Goal: Navigation & Orientation: Find specific page/section

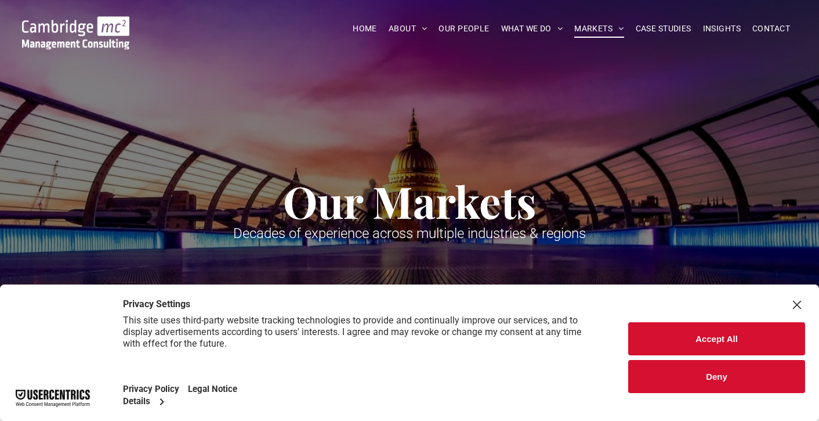
click at [716, 341] on button "Accept All" at bounding box center [716, 338] width 177 height 33
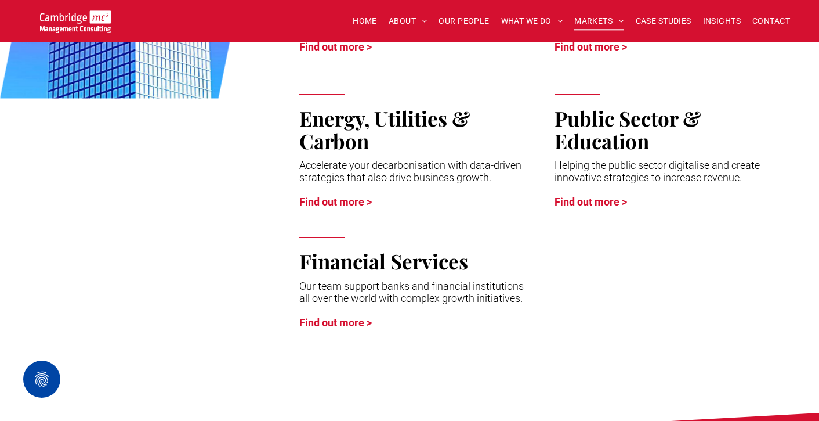
scroll to position [689, 0]
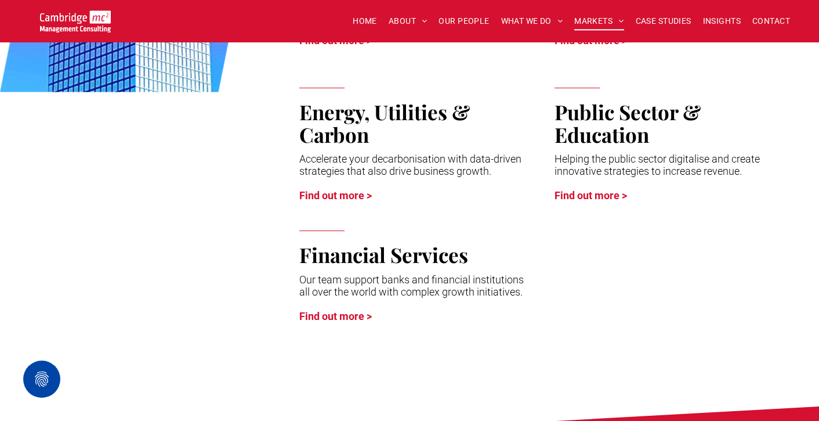
click at [349, 317] on link "Find out more >" at bounding box center [335, 316] width 73 height 12
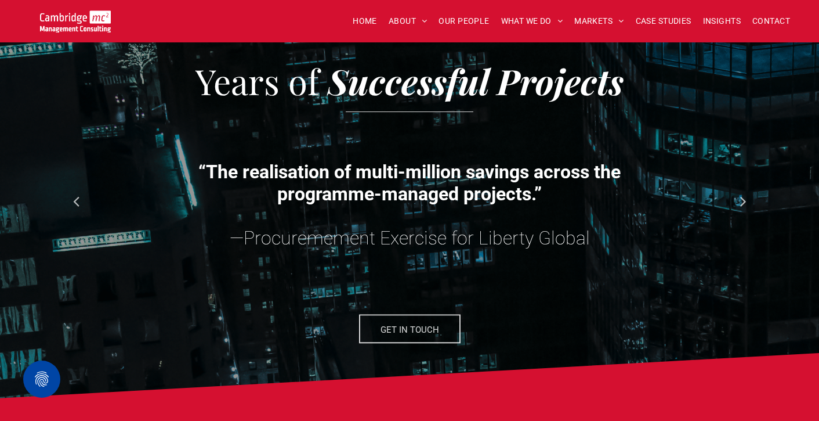
scroll to position [1194, 0]
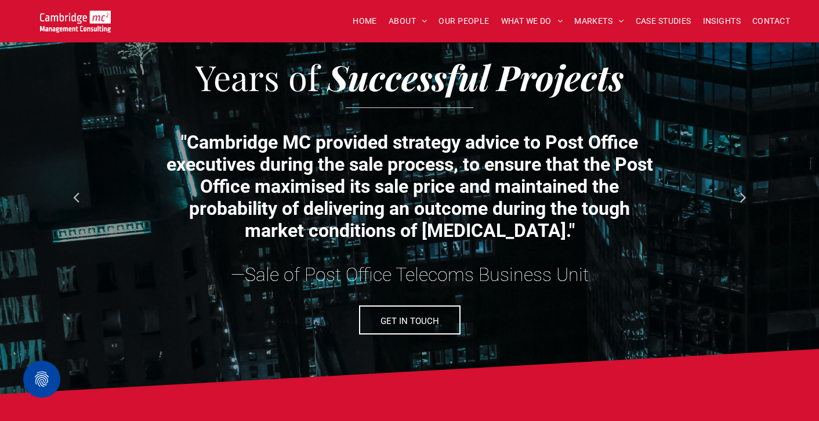
click at [59, 107] on div "Years of Successful Projects “The realisation of multi-million savings across t…" at bounding box center [409, 198] width 819 height 400
click at [741, 198] on link at bounding box center [742, 195] width 17 height 17
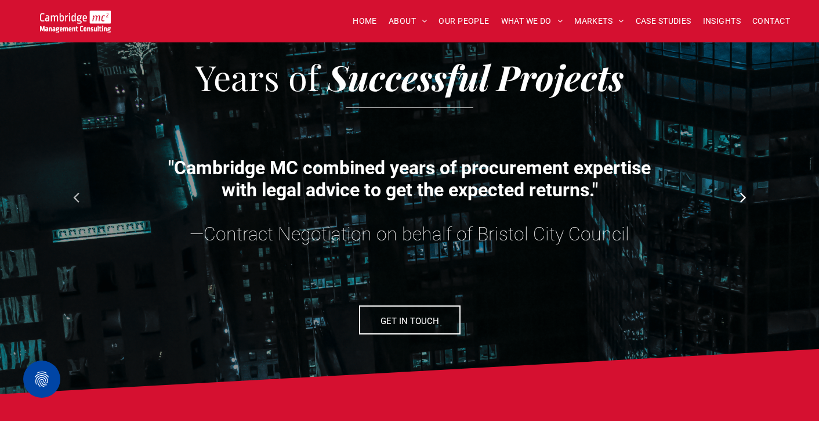
click at [741, 198] on link at bounding box center [742, 195] width 17 height 17
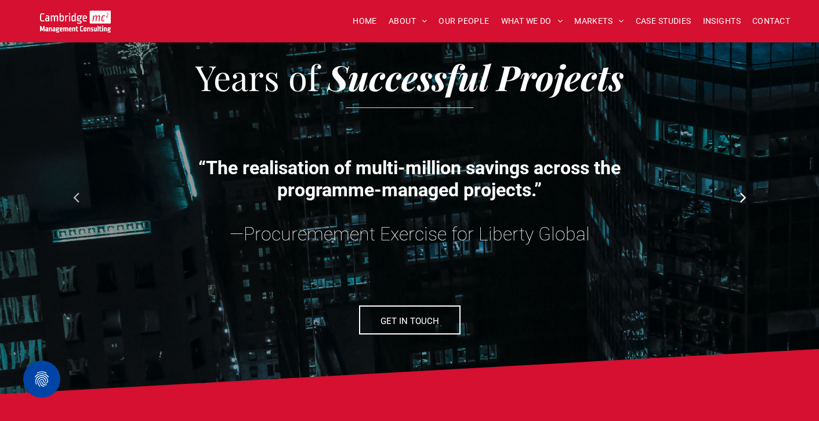
click at [741, 198] on link at bounding box center [742, 195] width 17 height 17
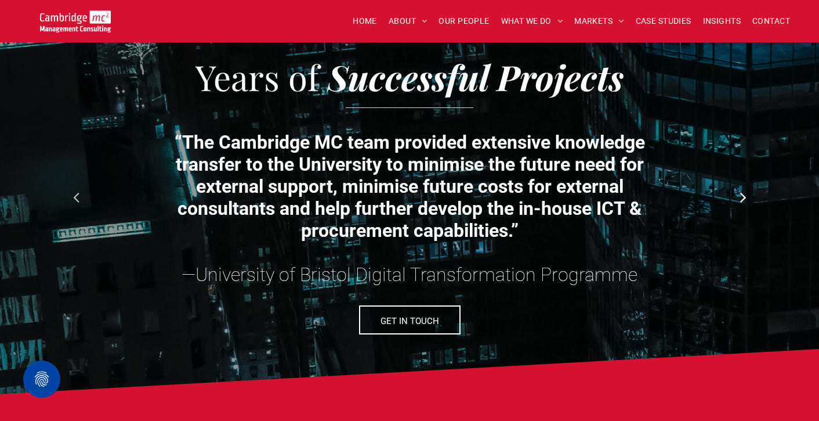
click at [741, 198] on link at bounding box center [742, 195] width 17 height 17
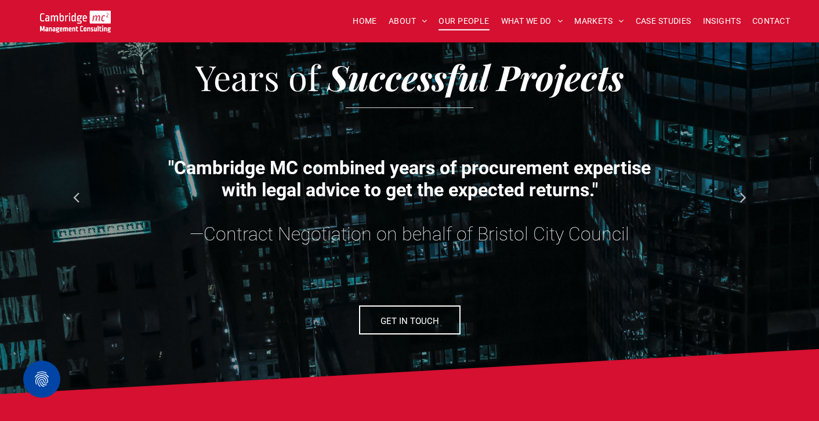
click at [477, 26] on span "OUR PEOPLE" at bounding box center [464, 21] width 50 height 18
